Goal: Task Accomplishment & Management: Manage account settings

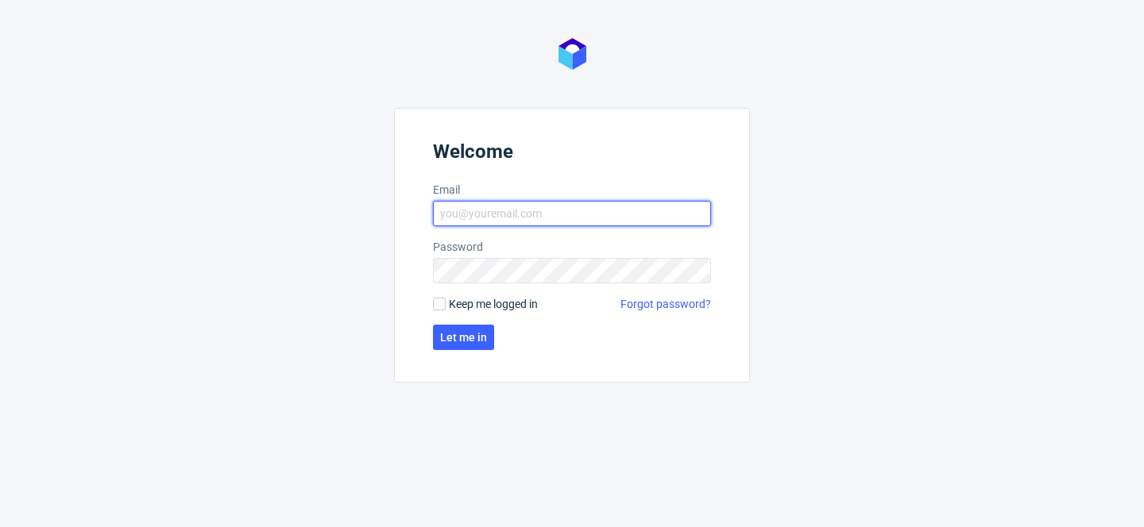
type input "[PERSON_NAME][EMAIL_ADDRESS][PERSON_NAME][DOMAIN_NAME]"
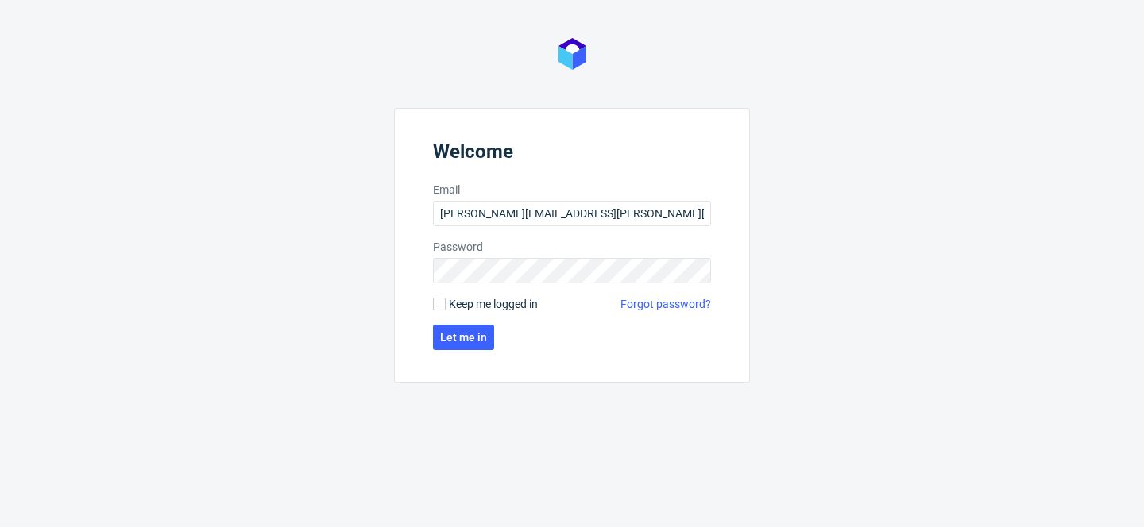
click at [516, 306] on span "Keep me logged in" at bounding box center [493, 304] width 89 height 16
click at [446, 306] on input "Keep me logged in" at bounding box center [439, 304] width 13 height 13
checkbox input "true"
click at [469, 336] on span "Let me in" at bounding box center [463, 337] width 47 height 11
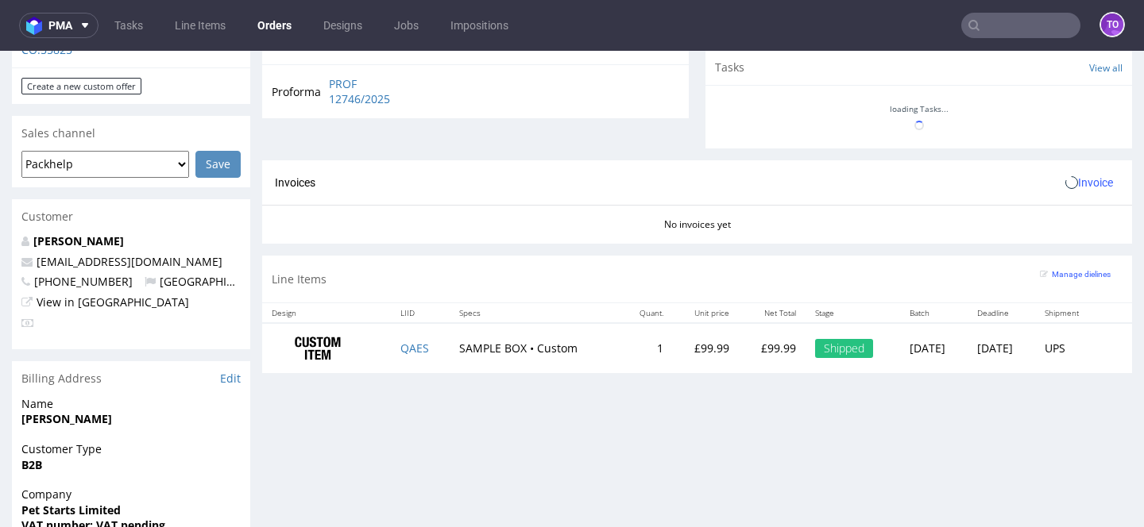
scroll to position [353, 0]
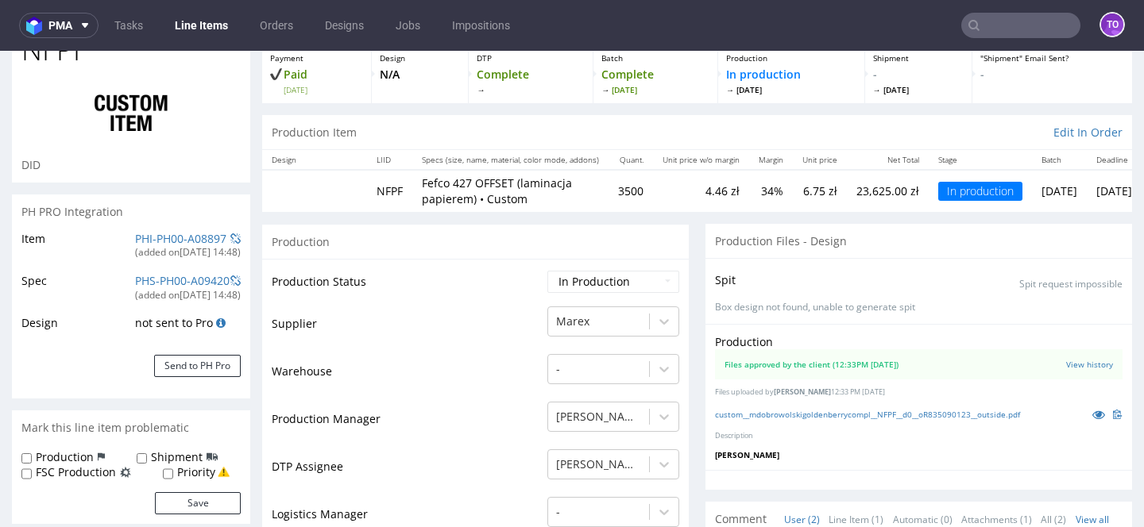
scroll to position [128, 0]
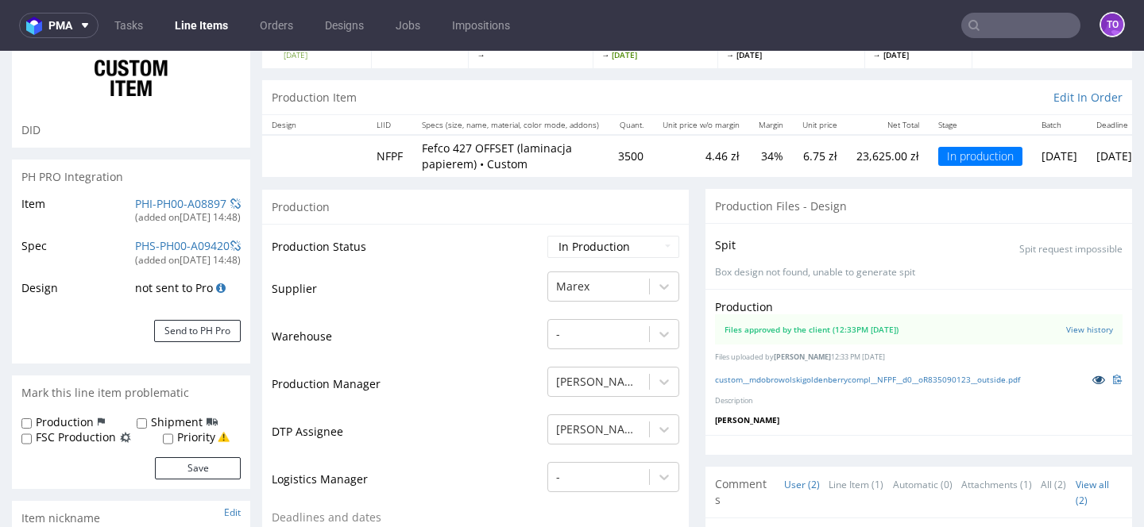
click at [1087, 372] on link at bounding box center [1098, 379] width 29 height 17
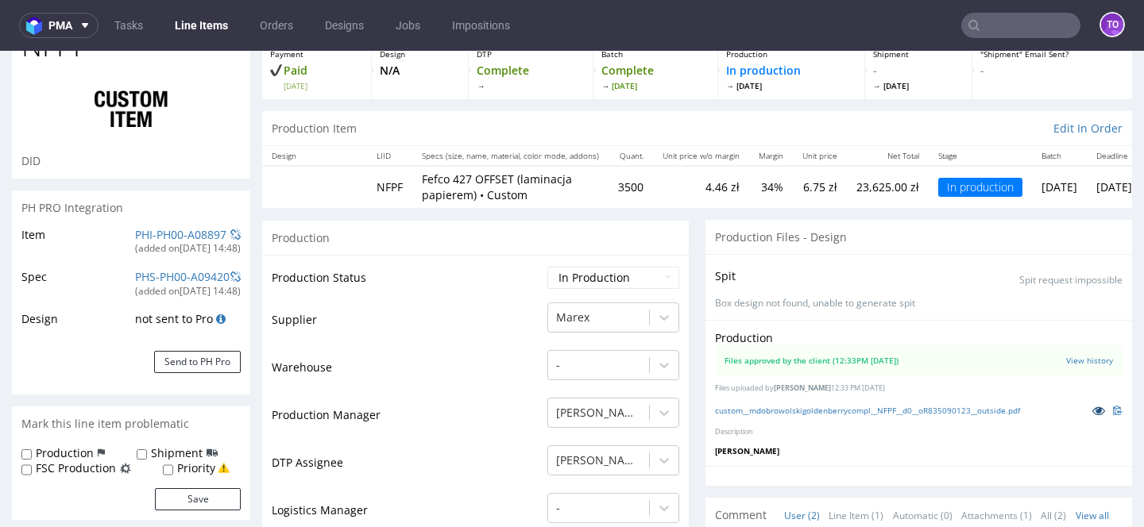
scroll to position [86, 0]
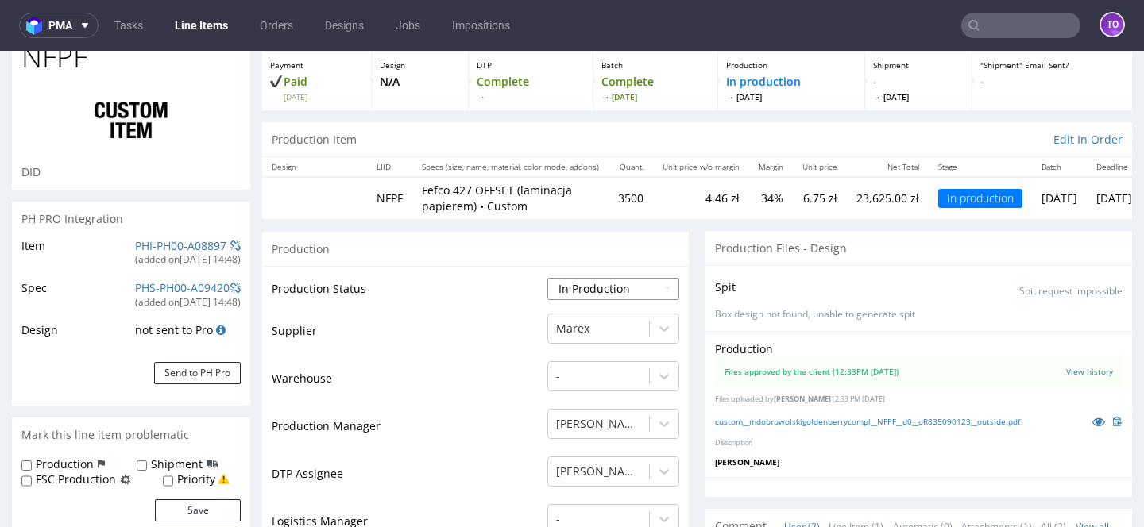
click at [593, 292] on select "Waiting for Artwork Waiting for Diecut Waiting for Mockup Waiting for DTP Waiti…" at bounding box center [613, 289] width 132 height 22
select select "production_complete"
click at [547, 278] on select "Waiting for Artwork Waiting for Diecut Waiting for Mockup Waiting for DTP Waiti…" at bounding box center [613, 289] width 132 height 22
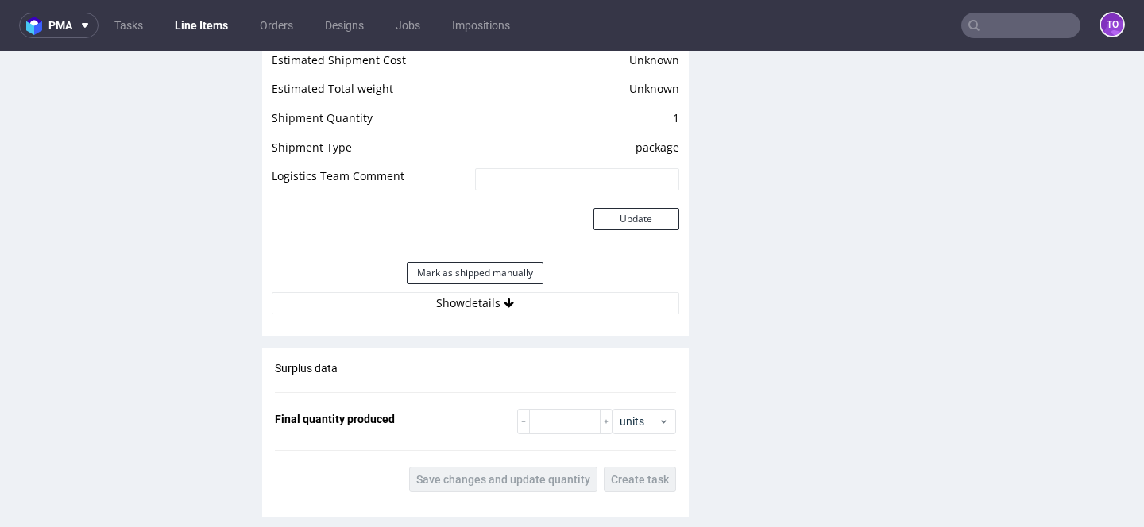
scroll to position [2018, 0]
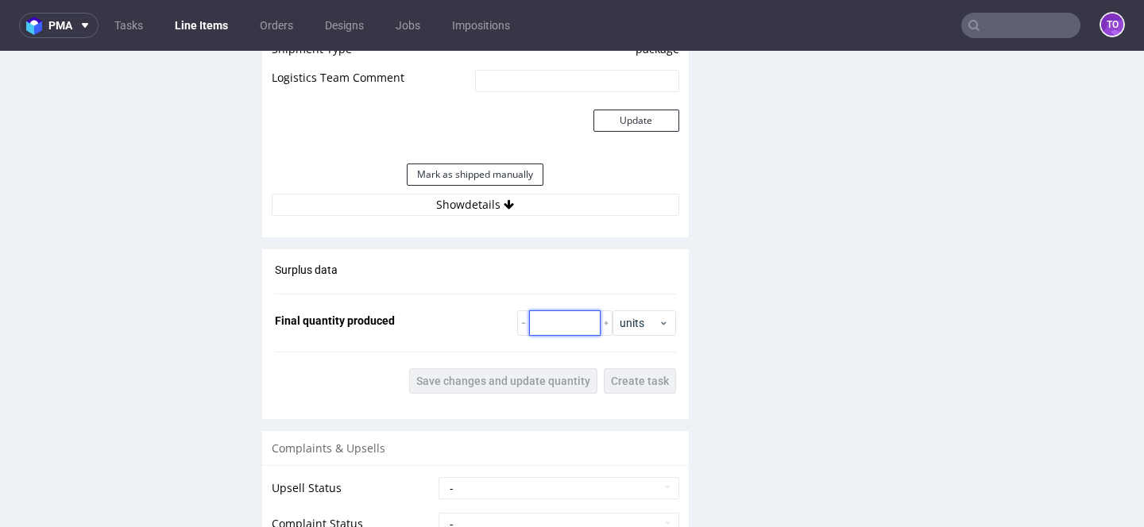
click at [573, 334] on input "number" at bounding box center [564, 323] width 71 height 25
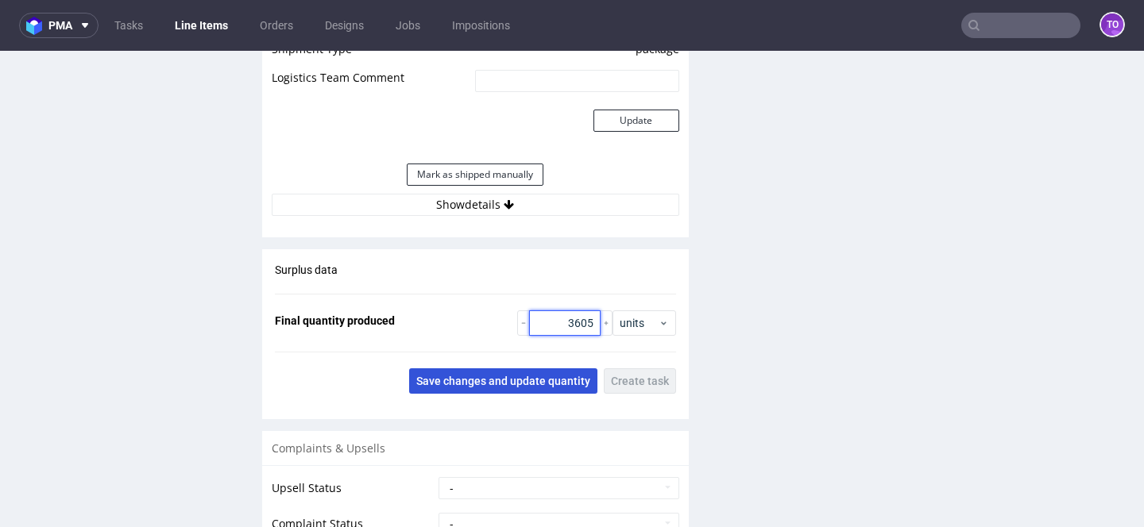
type input "3605"
click at [503, 387] on button "Save changes and update quantity" at bounding box center [503, 381] width 188 height 25
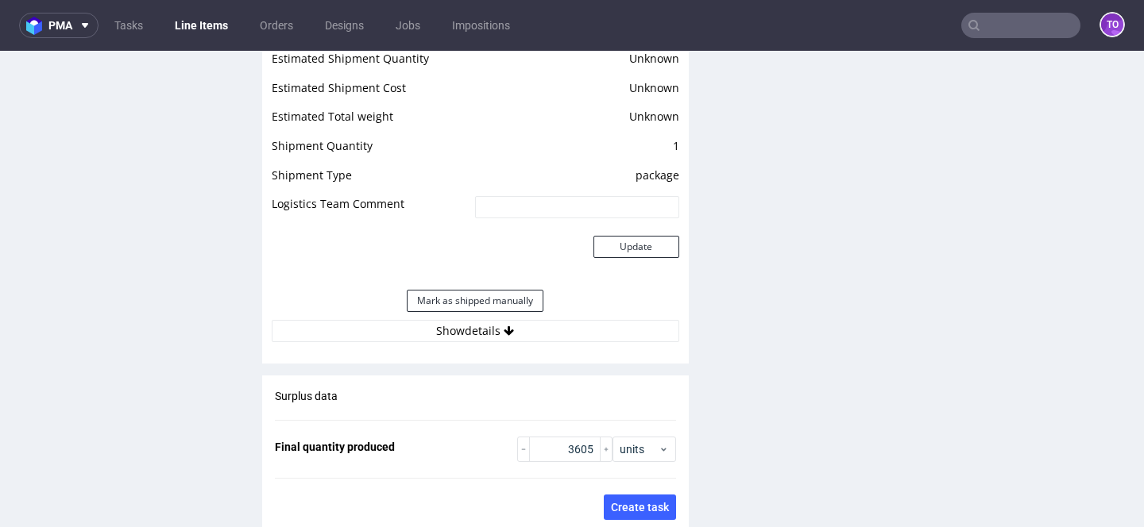
scroll to position [1771, 0]
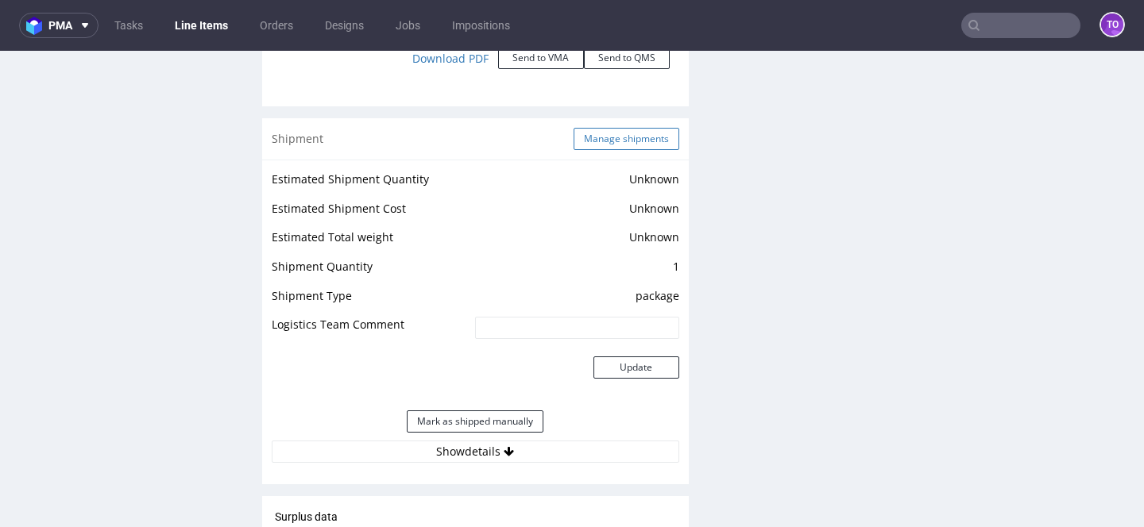
click at [621, 133] on button "Manage shipments" at bounding box center [626, 139] width 106 height 22
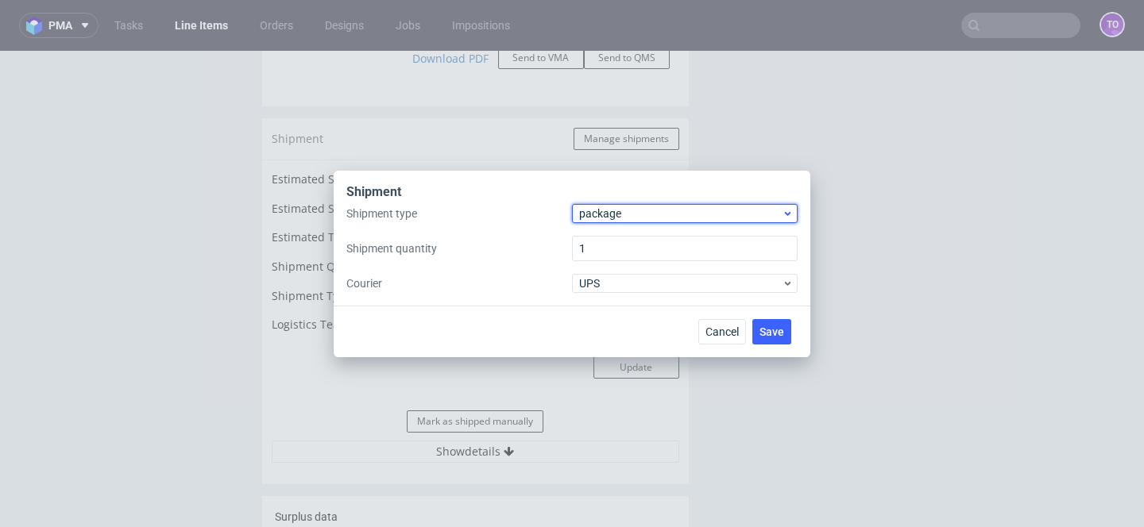
click at [624, 212] on span "package" at bounding box center [680, 214] width 203 height 16
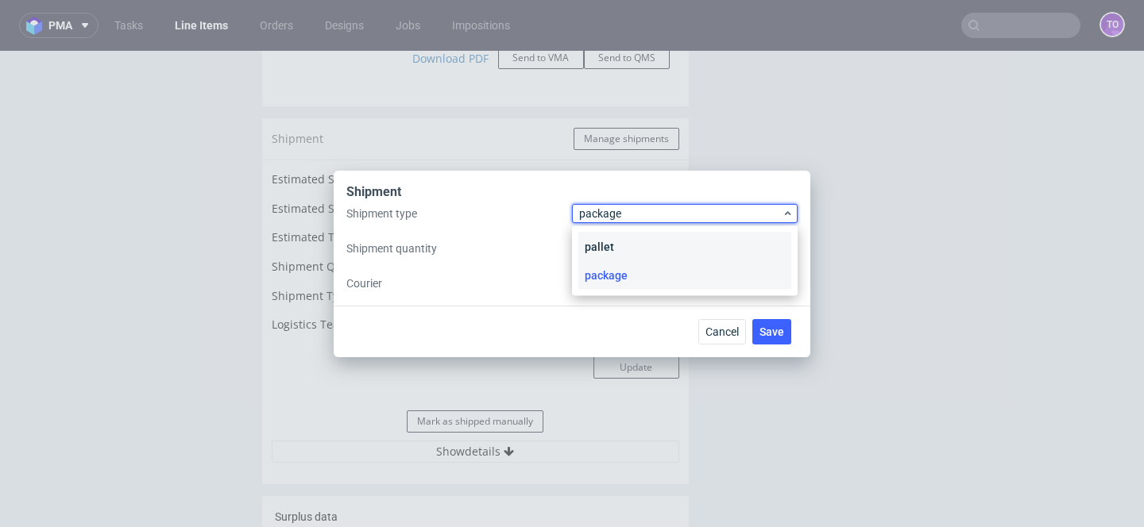
click at [621, 234] on div "pallet" at bounding box center [684, 247] width 213 height 29
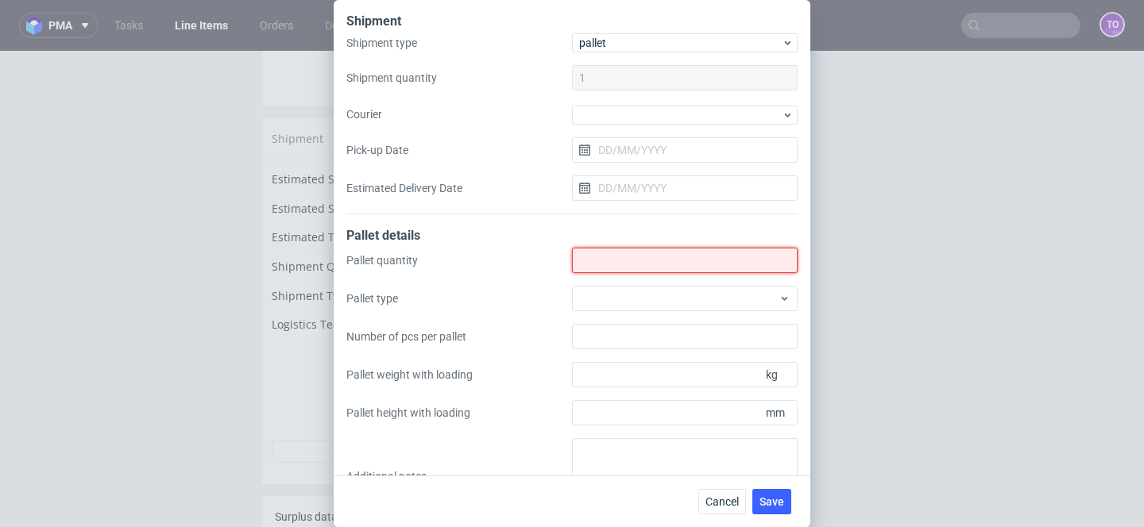
click at [620, 259] on input "Shipment type" at bounding box center [685, 260] width 226 height 25
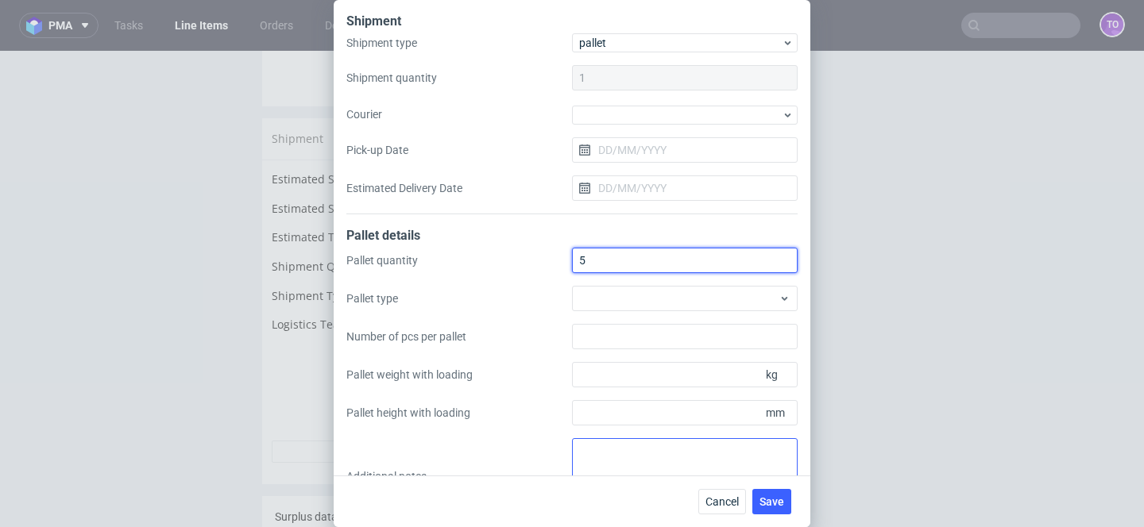
type input "5"
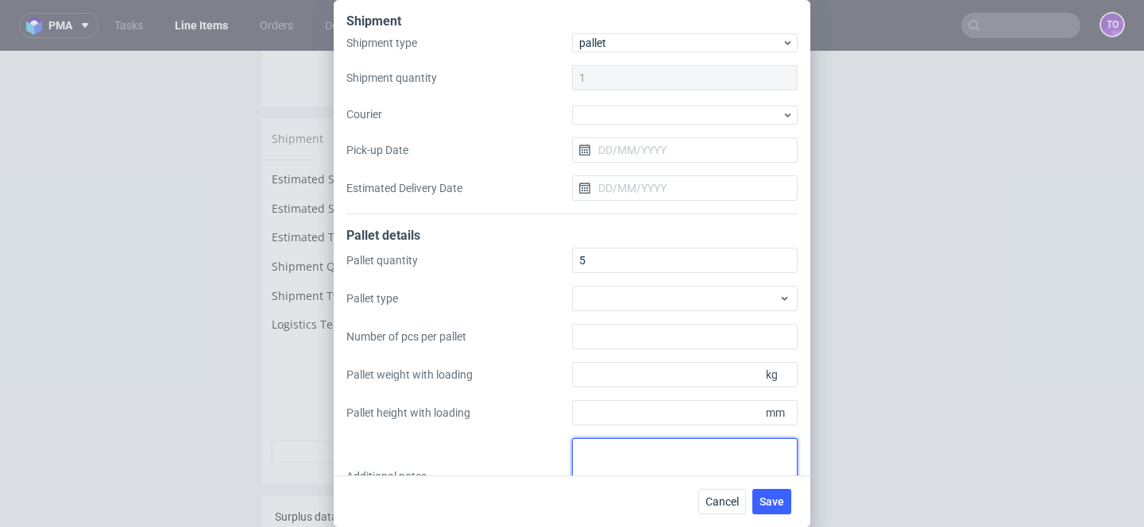
click at [633, 472] on textarea at bounding box center [685, 476] width 226 height 76
paste textarea "Final palletization: 1.palety 2. 5 szt 3. 1200x800 4. 720 5.1600 6. 270 kg"
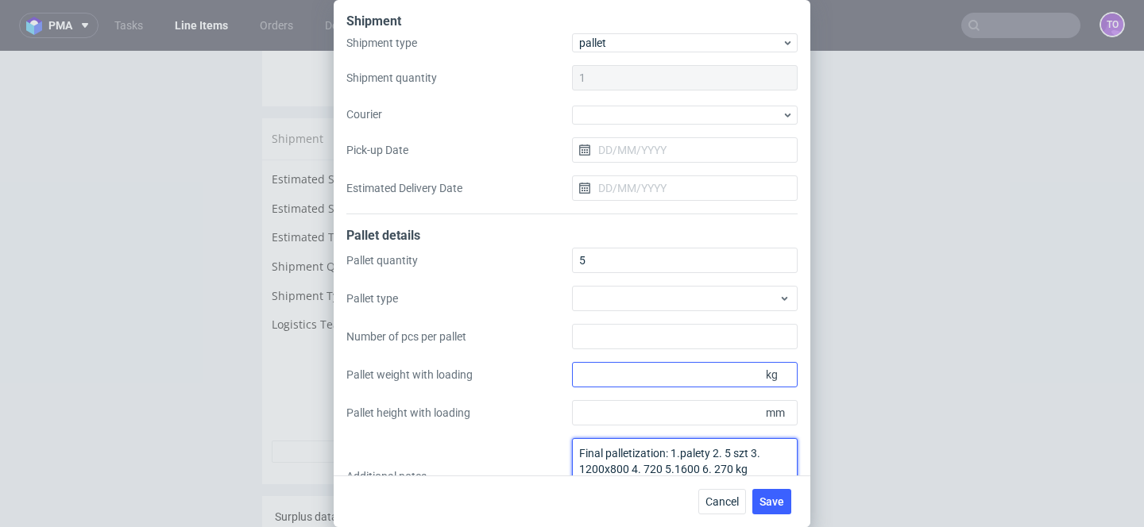
scroll to position [15, 0]
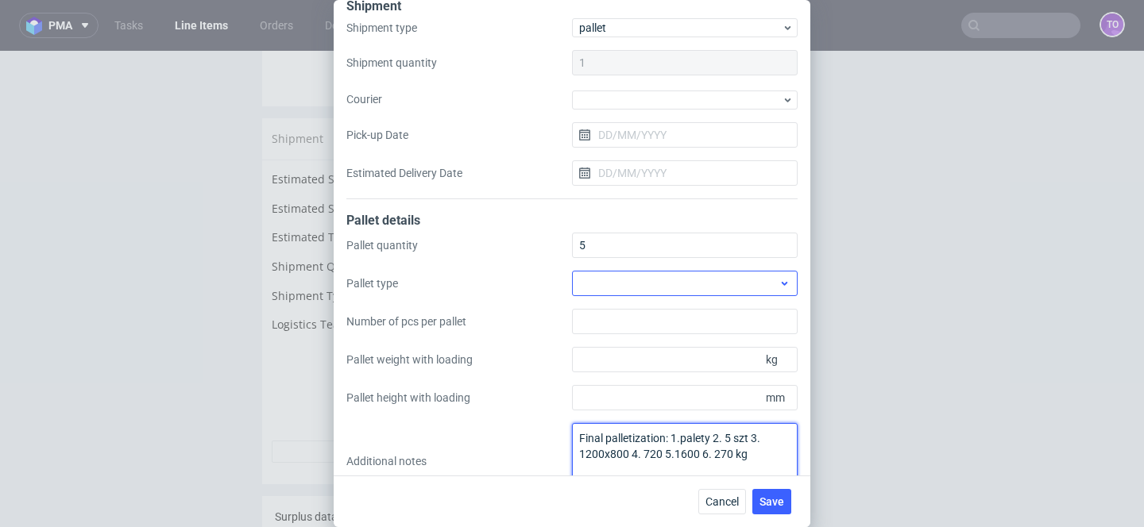
type textarea "Final palletization: 1.palety 2. 5 szt 3. 1200x800 4. 720 5.1600 6. 270 kg"
click at [652, 284] on div at bounding box center [685, 283] width 226 height 25
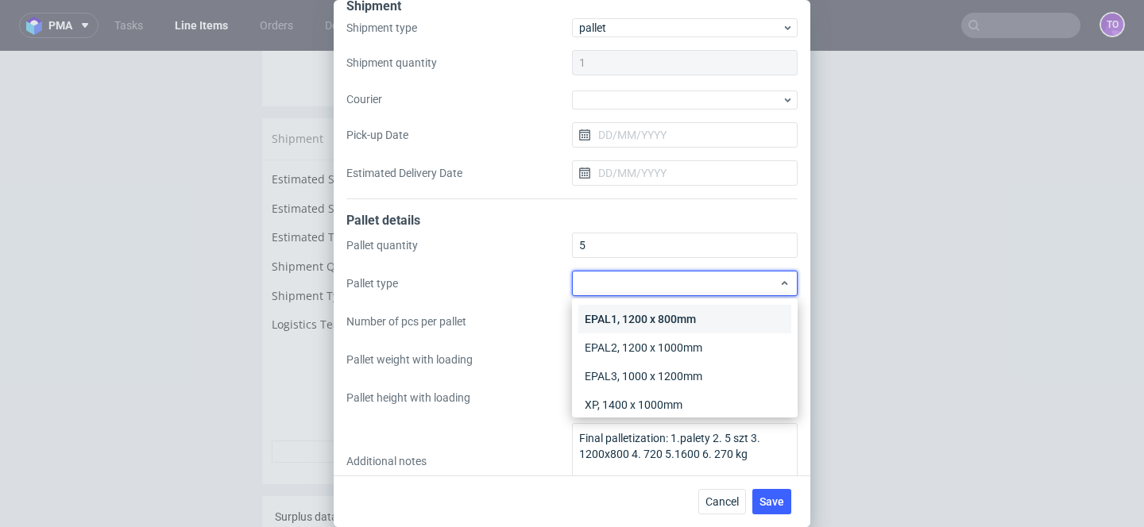
click at [656, 317] on div "EPAL1, 1200 x 800mm" at bounding box center [684, 319] width 213 height 29
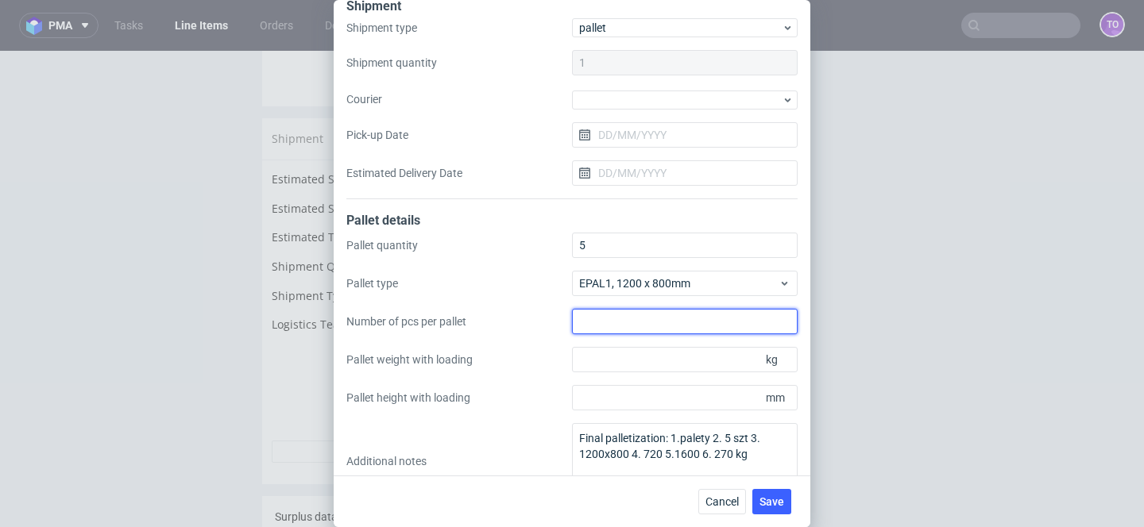
click at [662, 330] on input "Number of pcs per pallet" at bounding box center [685, 321] width 226 height 25
type input "6"
type input "720"
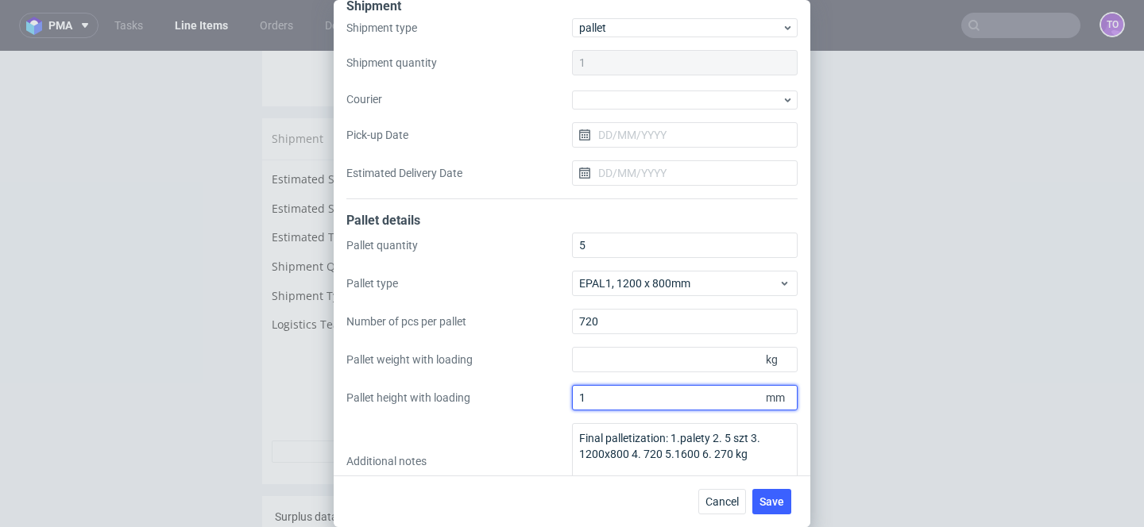
click at [689, 399] on input "1" at bounding box center [685, 397] width 226 height 25
type input "1600"
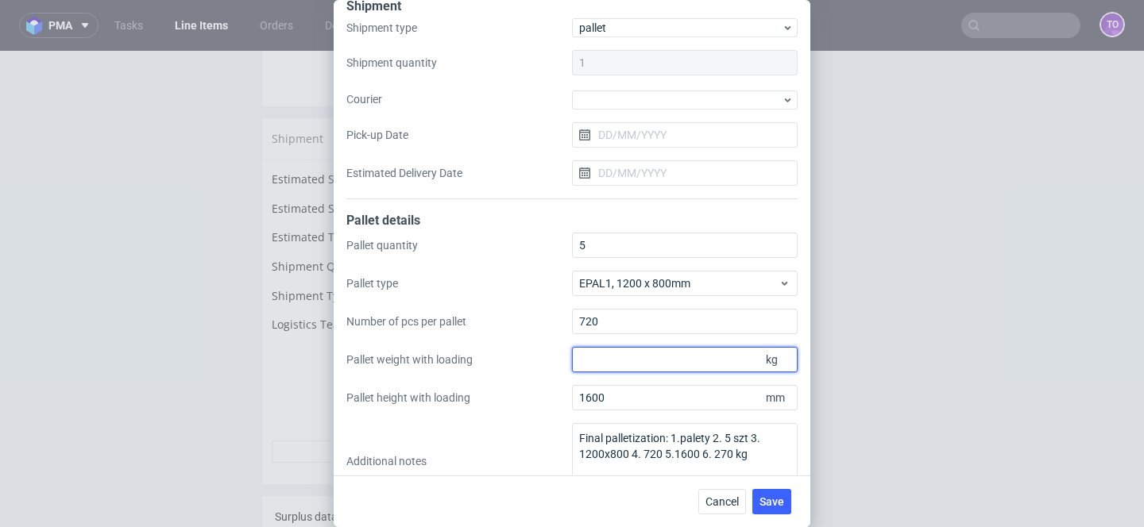
click at [696, 363] on input "Pallet weight with loading" at bounding box center [685, 359] width 226 height 25
type input "270"
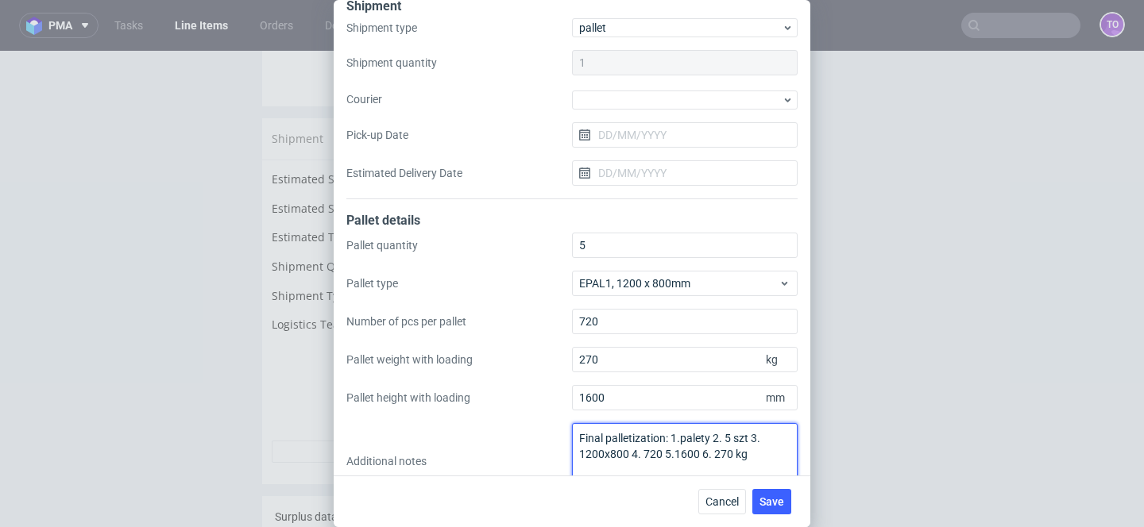
drag, startPoint x: 753, startPoint y: 448, endPoint x: 474, endPoint y: 390, distance: 284.7
click at [474, 390] on div "Pallet quantity 5 Pallet type EPAL1, 1200 x 800mm Number of pcs per pallet 720 …" at bounding box center [571, 366] width 451 height 267
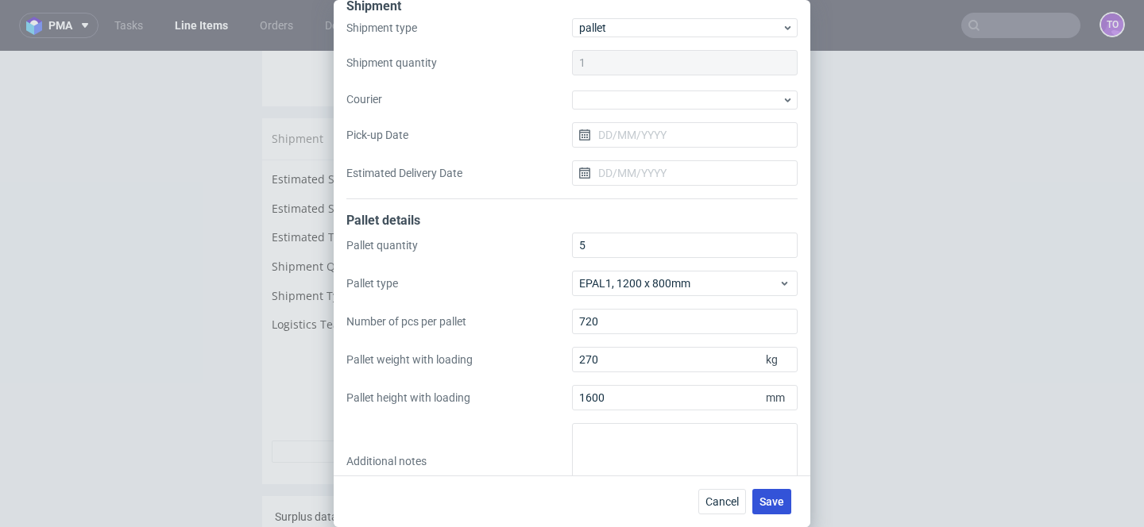
click at [774, 500] on span "Save" at bounding box center [771, 501] width 25 height 11
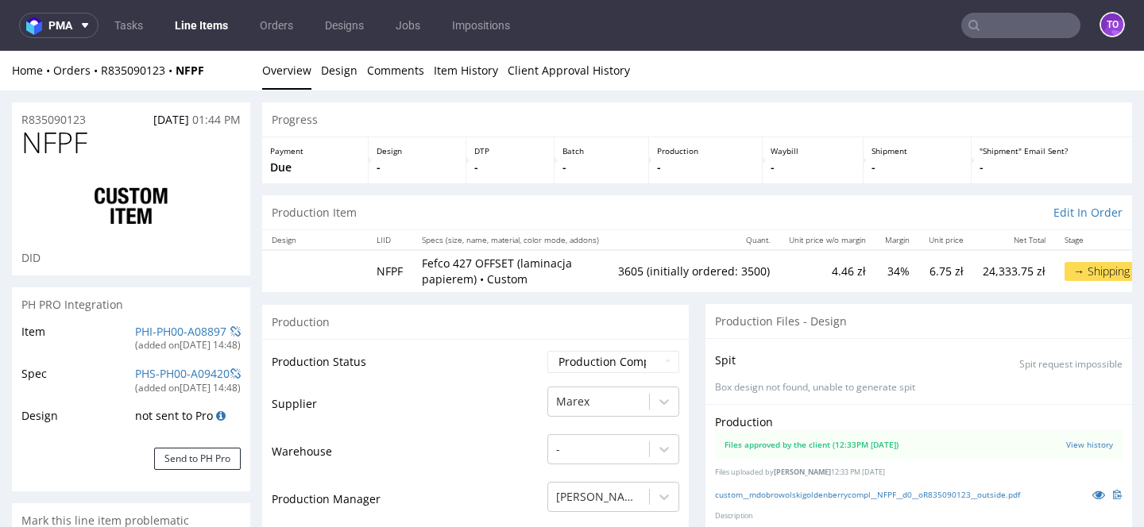
type input "3605"
